Goal: Information Seeking & Learning: Learn about a topic

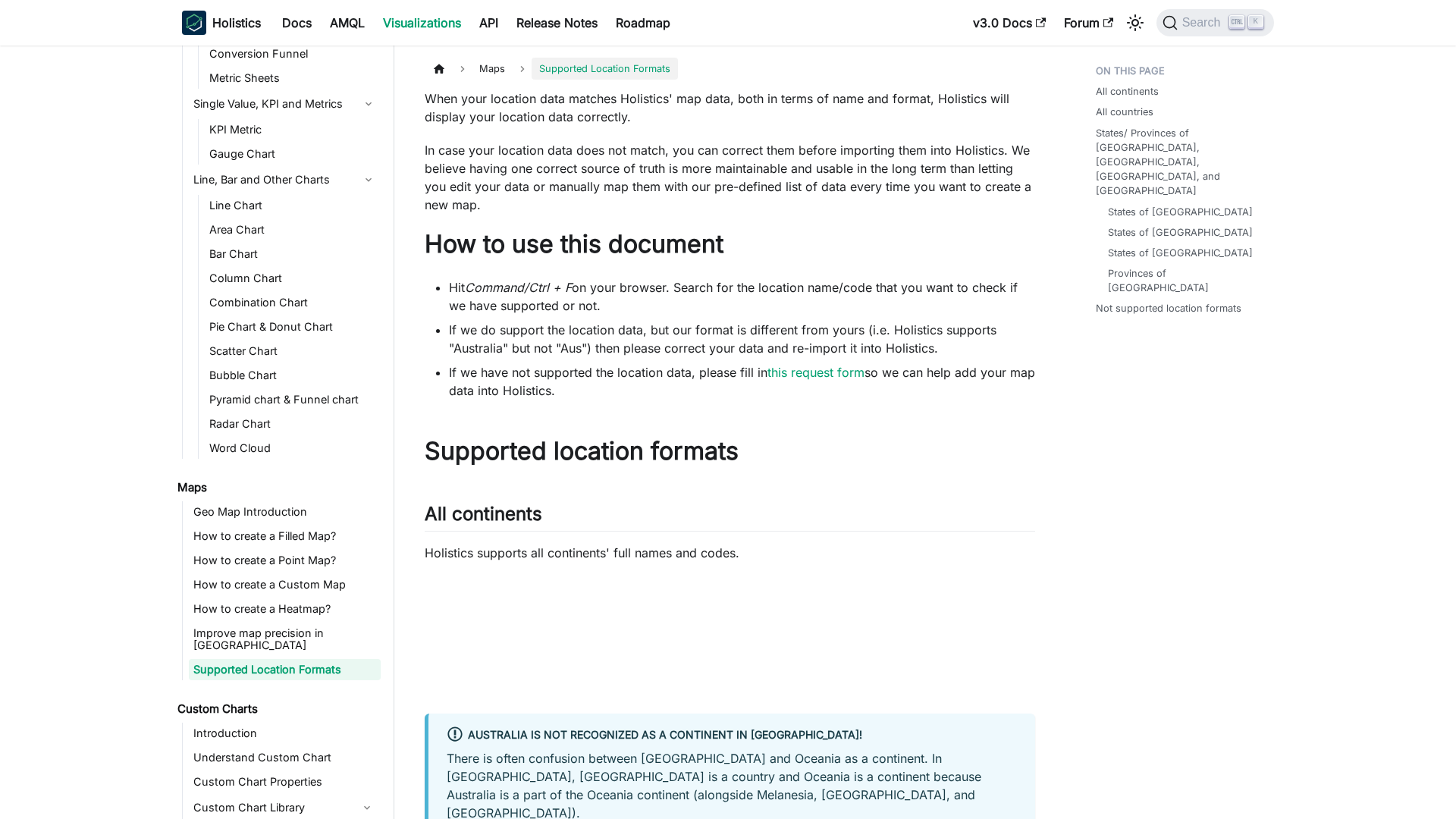
scroll to position [209, 0]
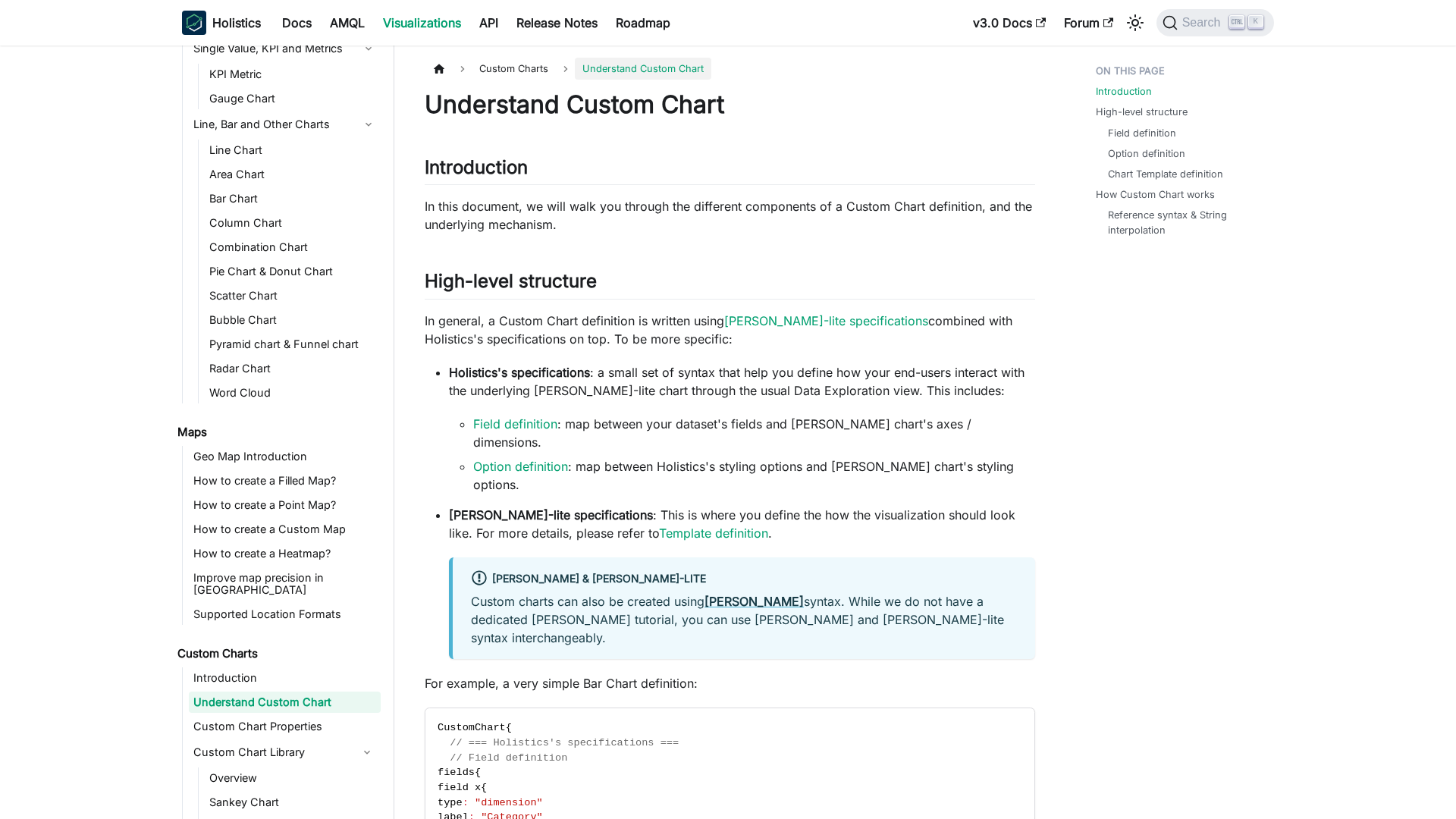
scroll to position [298, 0]
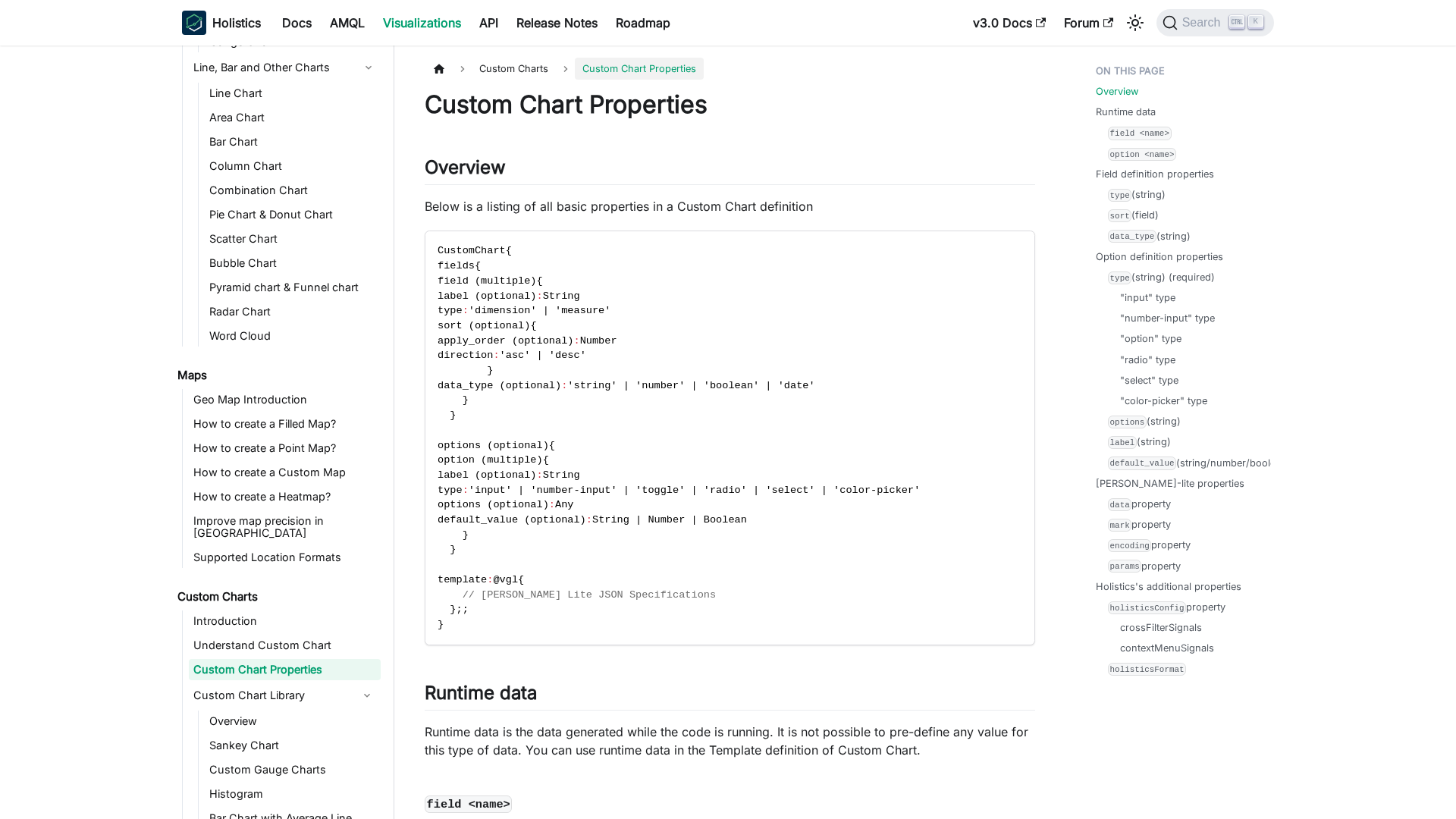
scroll to position [322, 0]
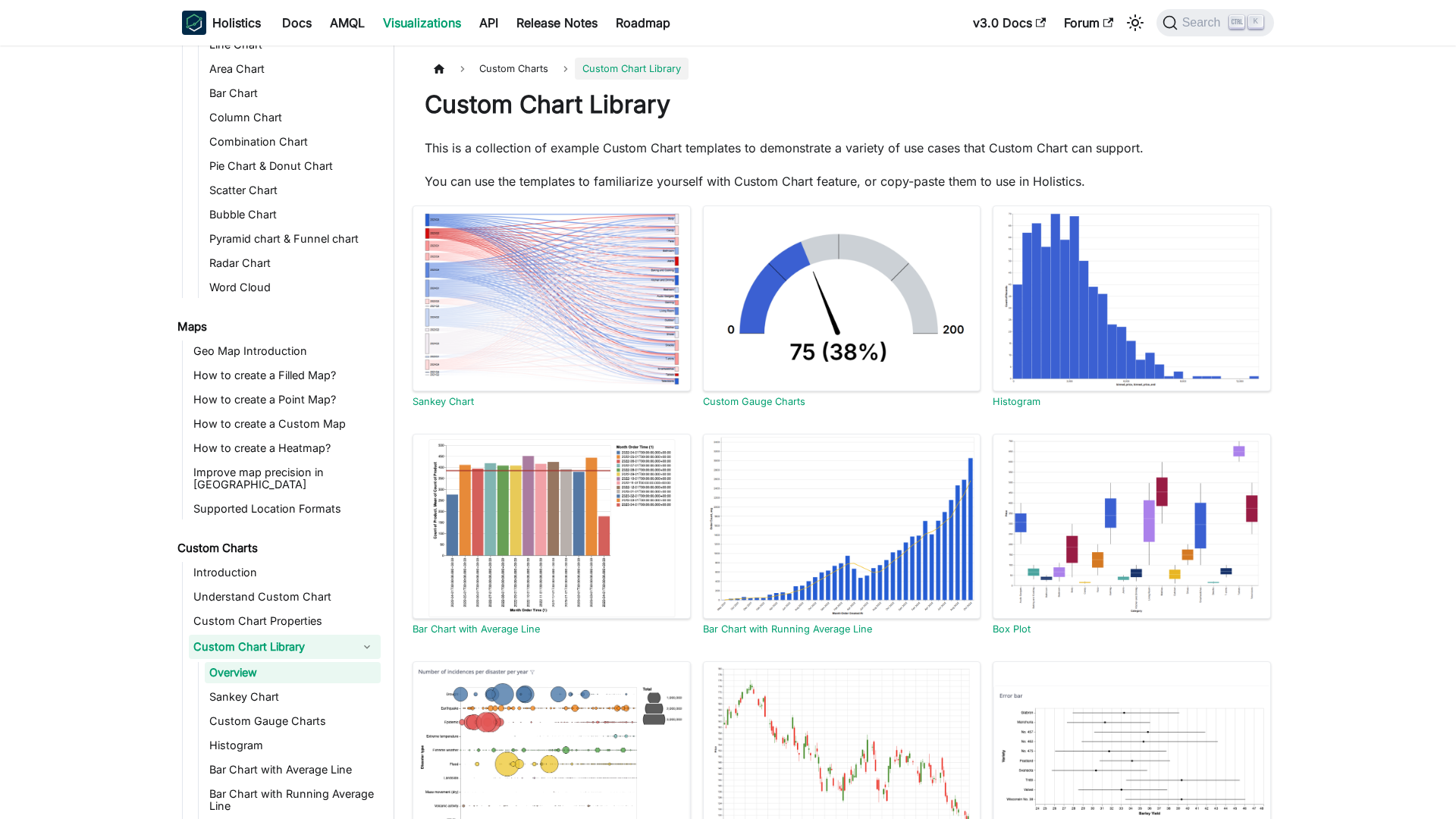
scroll to position [374, 0]
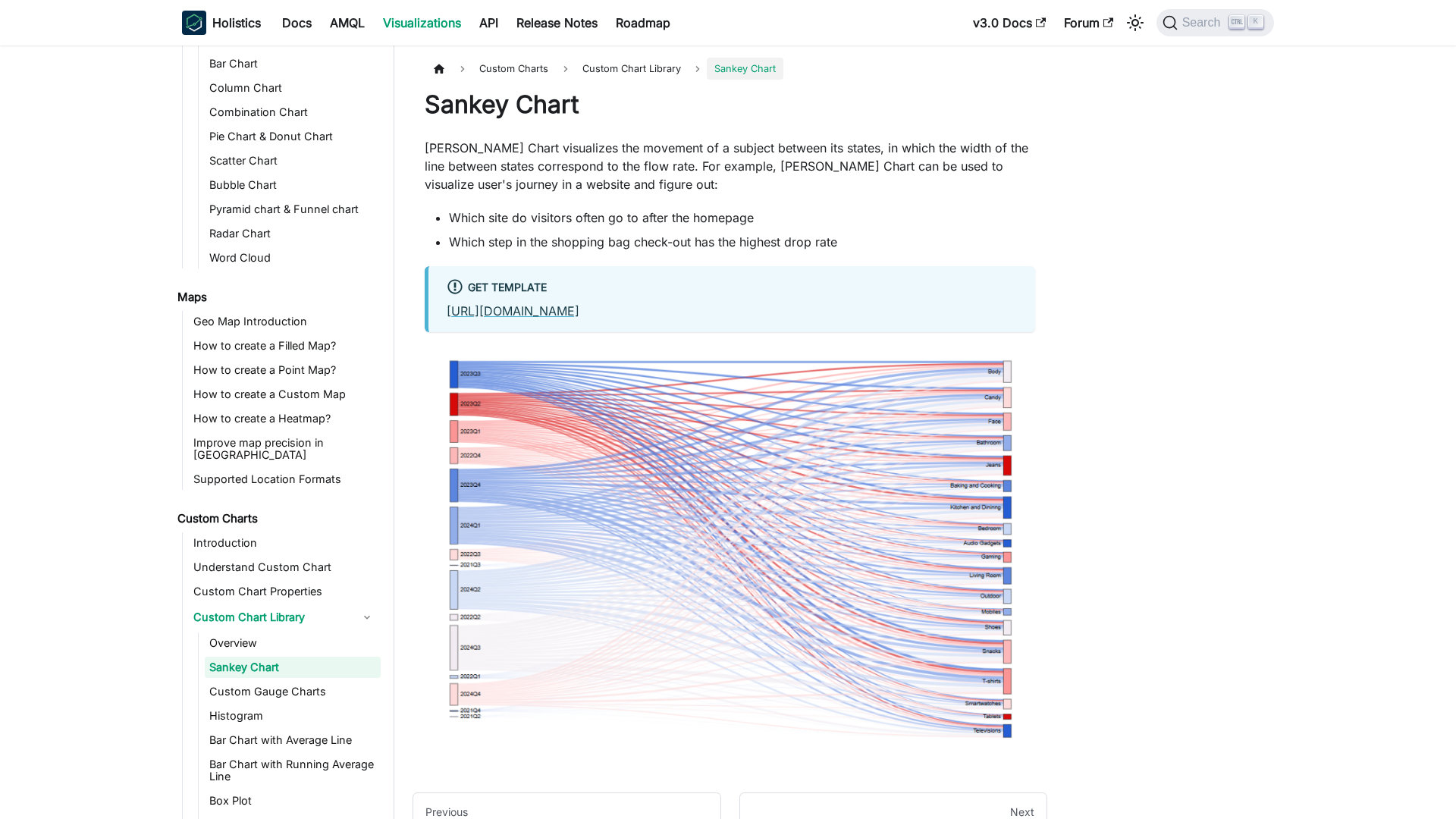
scroll to position [397, 0]
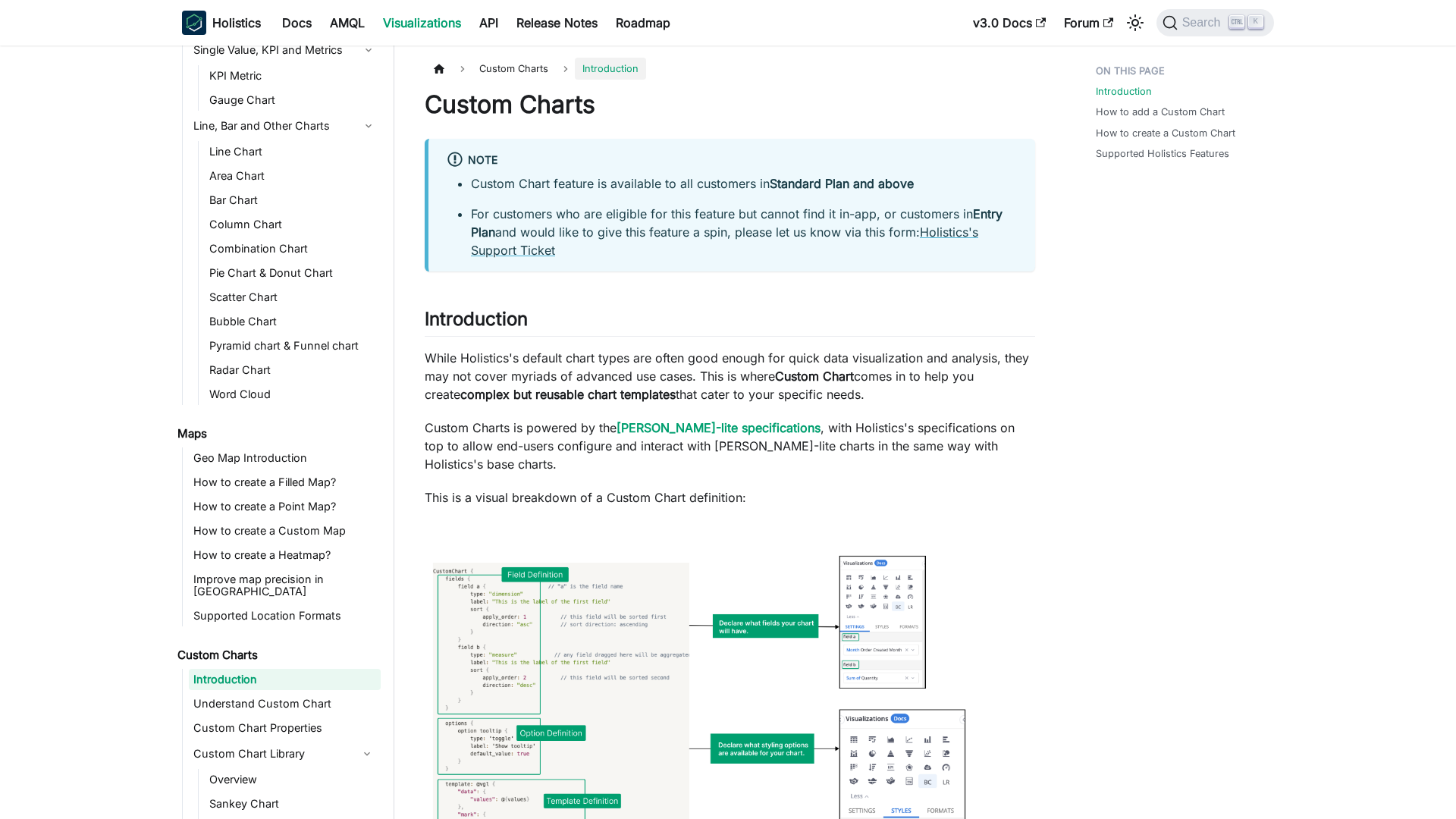
scroll to position [273, 0]
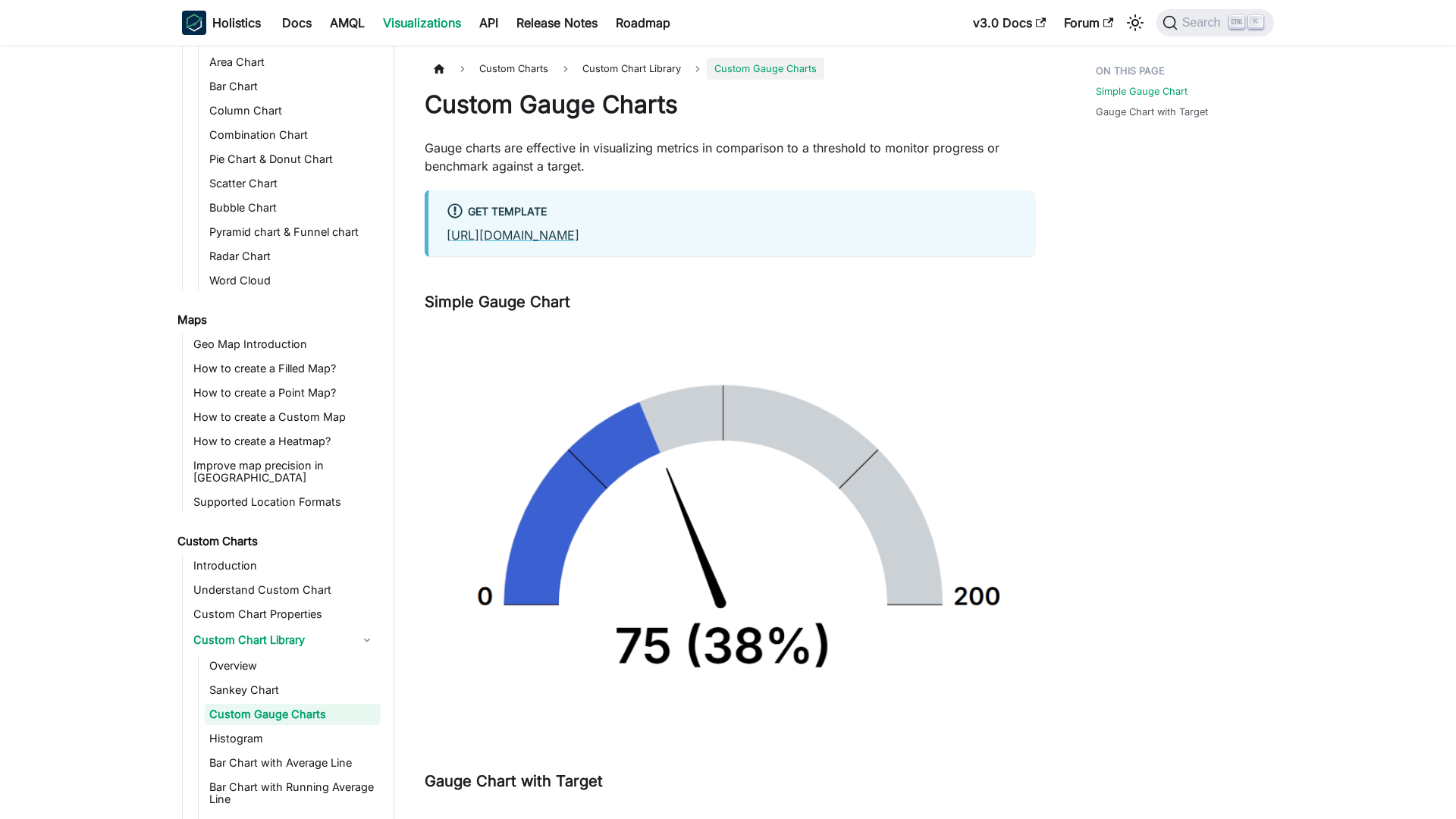
scroll to position [422, 0]
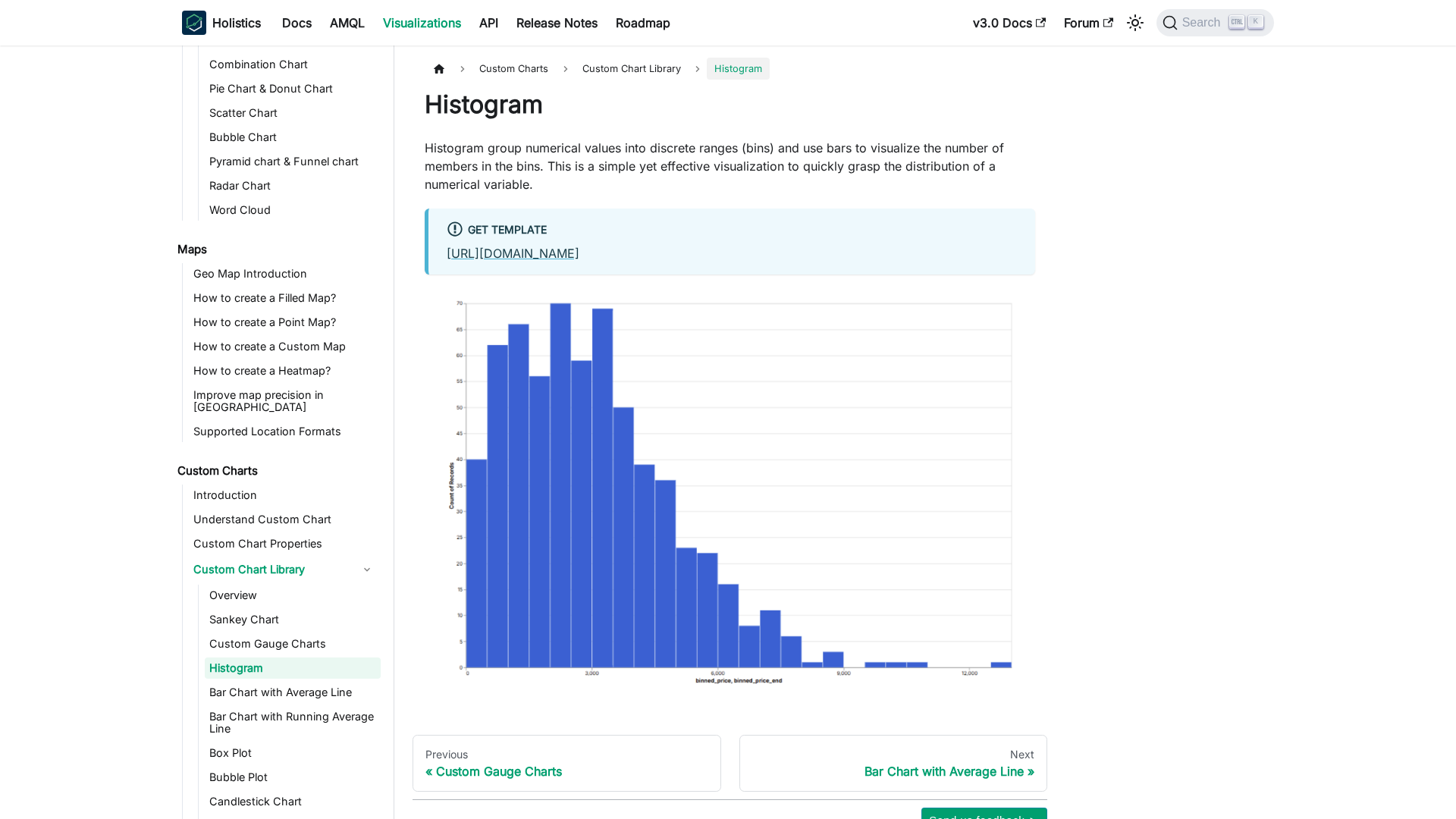
scroll to position [446, 0]
